Goal: Information Seeking & Learning: Learn about a topic

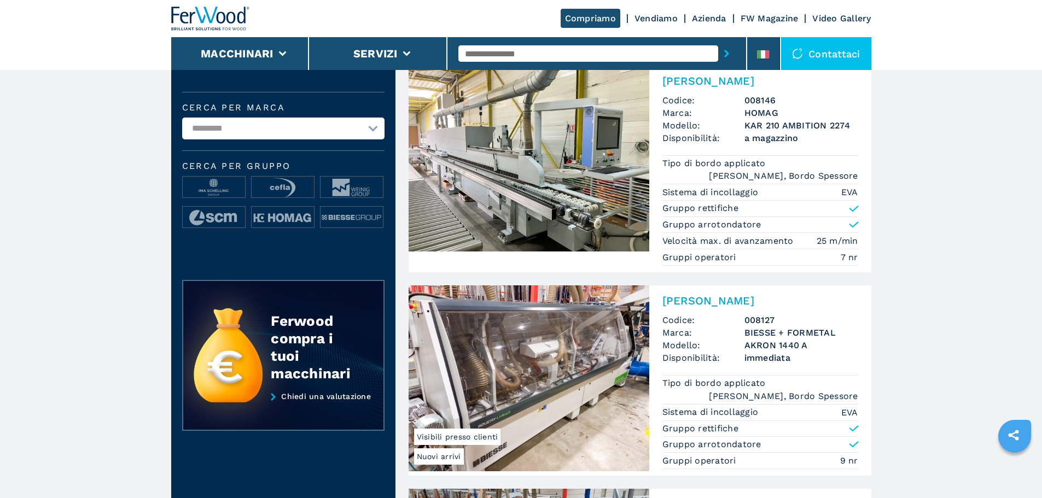
scroll to position [55, 0]
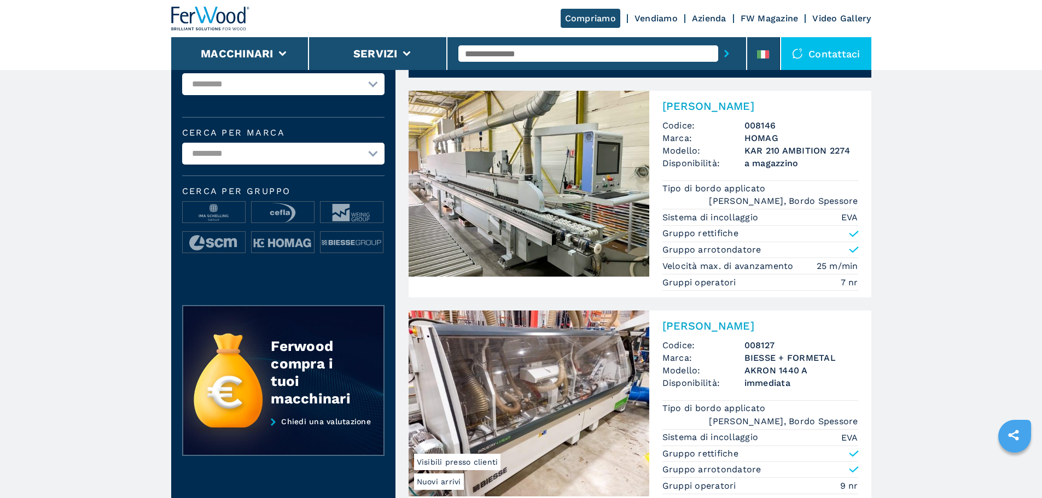
click at [618, 230] on img at bounding box center [529, 184] width 241 height 186
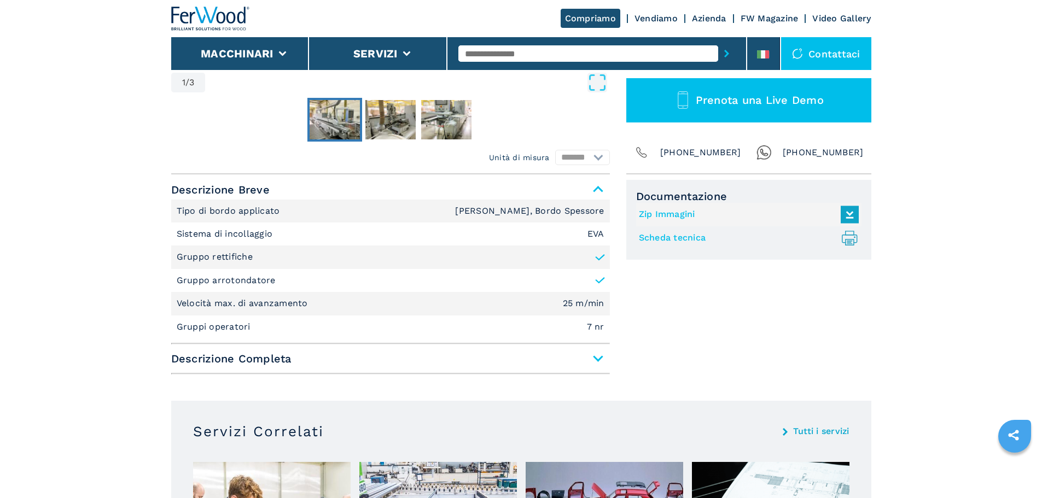
scroll to position [383, 0]
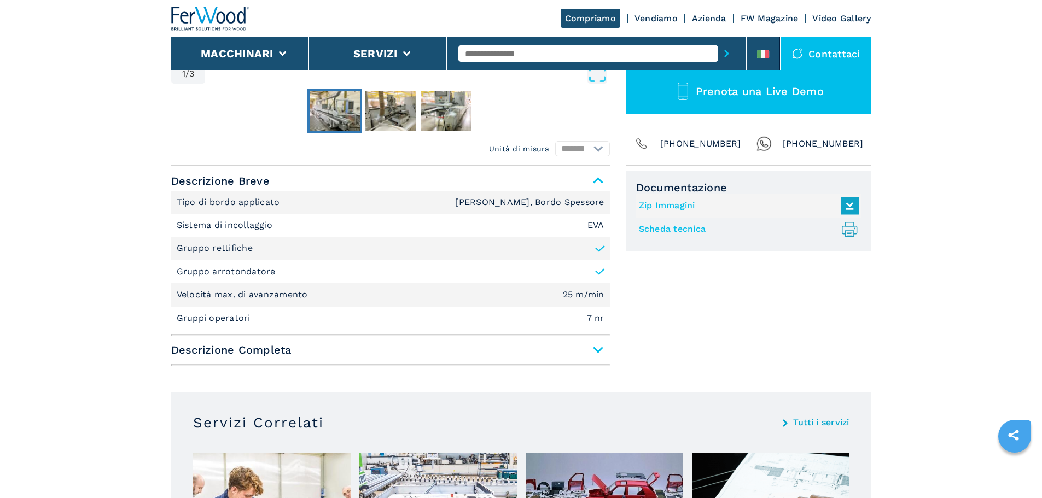
click at [567, 354] on span "Descrizione Completa" at bounding box center [390, 350] width 439 height 20
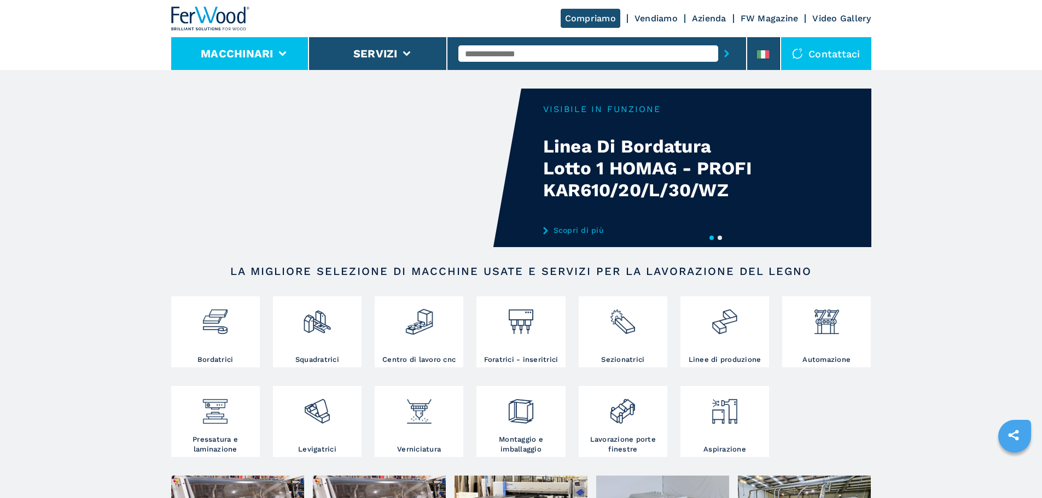
click at [273, 46] on li "Macchinari" at bounding box center [240, 53] width 138 height 33
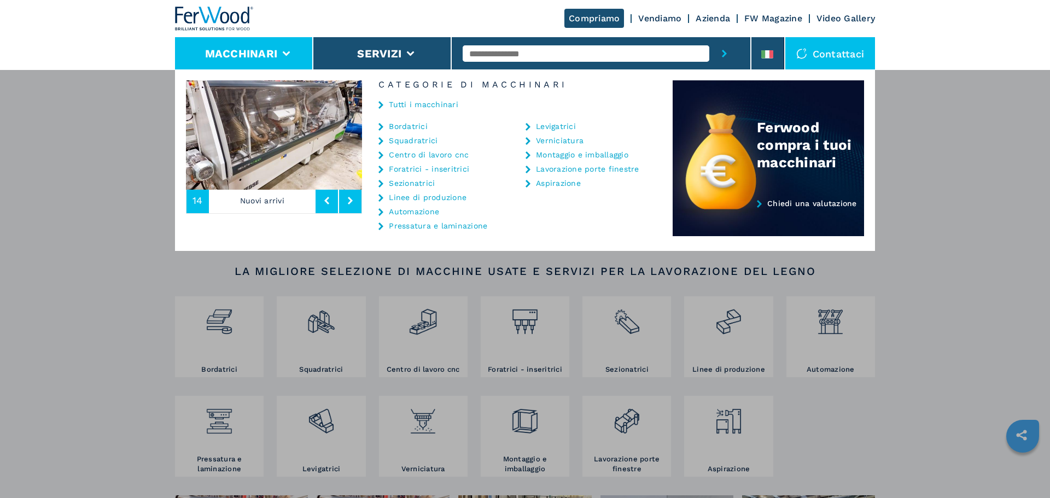
click at [417, 101] on link "Tutti i macchinari" at bounding box center [423, 105] width 69 height 8
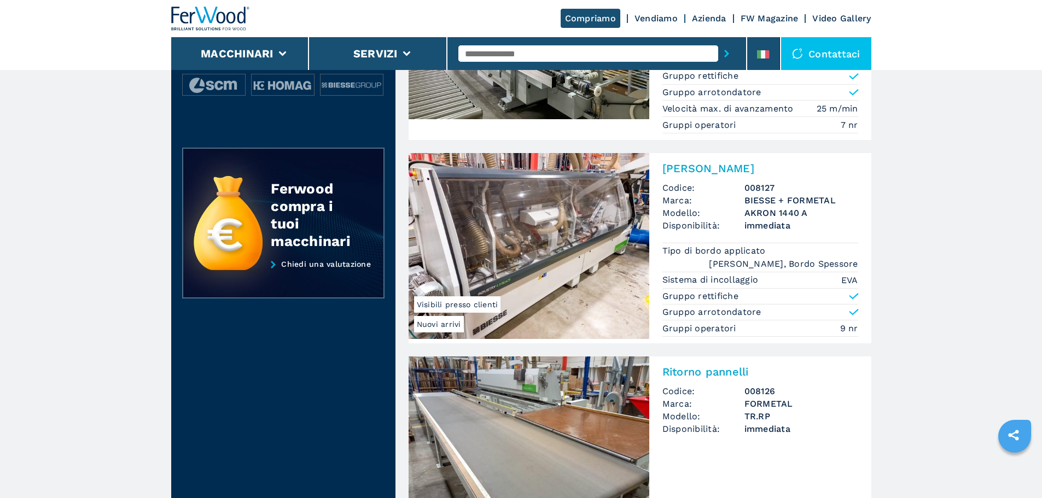
scroll to position [274, 0]
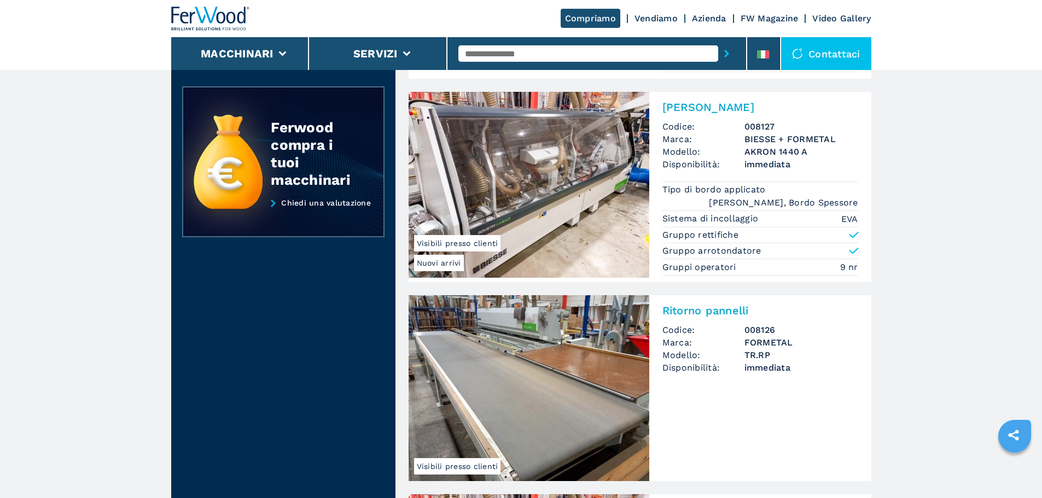
click at [489, 193] on img at bounding box center [529, 185] width 241 height 186
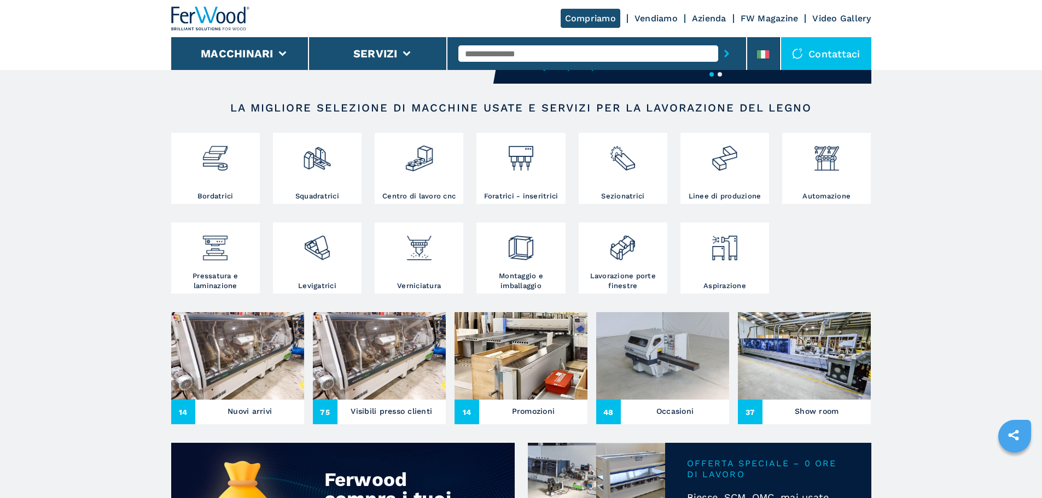
scroll to position [163, 0]
click at [787, 368] on img at bounding box center [804, 357] width 133 height 88
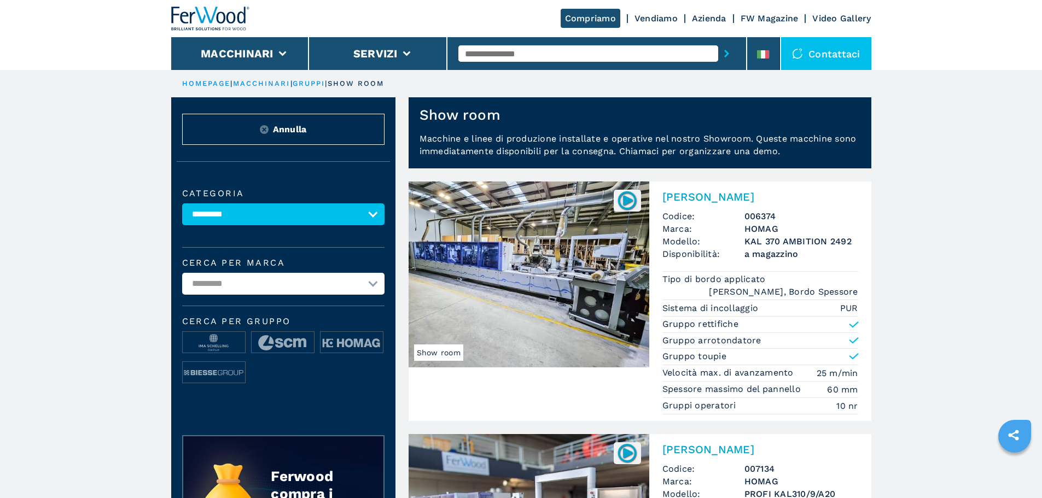
drag, startPoint x: 616, startPoint y: 341, endPoint x: 501, endPoint y: 334, distance: 115.1
click at [501, 334] on img at bounding box center [529, 275] width 241 height 186
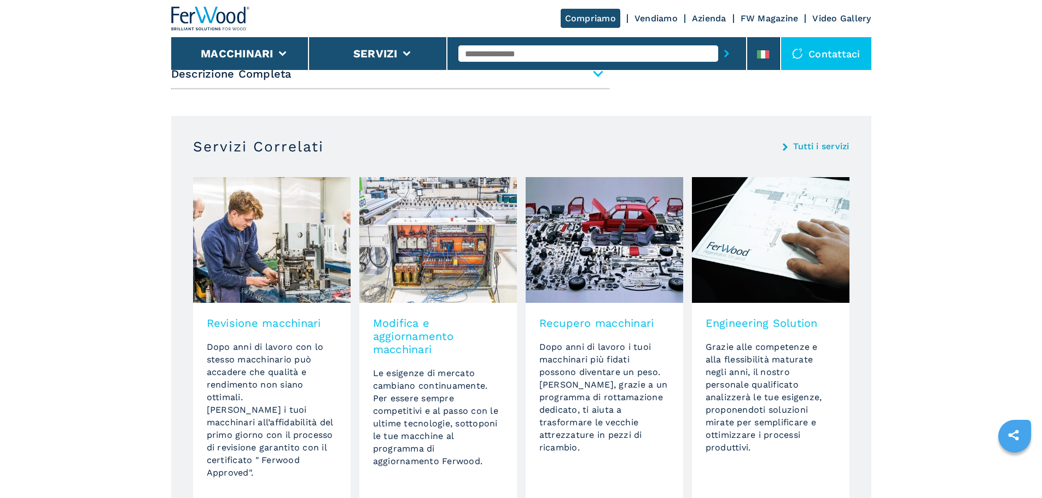
scroll to position [711, 0]
